Goal: Navigation & Orientation: Understand site structure

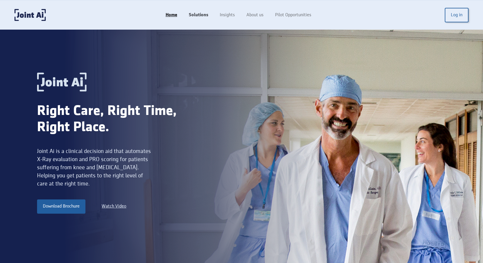
click at [200, 10] on link "Solutions" at bounding box center [198, 15] width 31 height 11
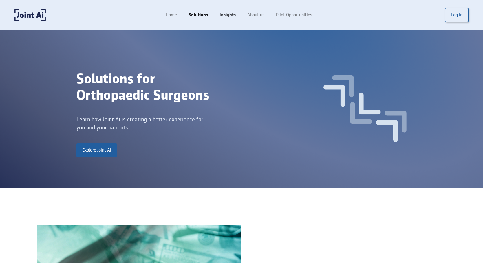
click at [226, 14] on link "Insights" at bounding box center [228, 15] width 28 height 11
